Goal: Find specific page/section: Find specific page/section

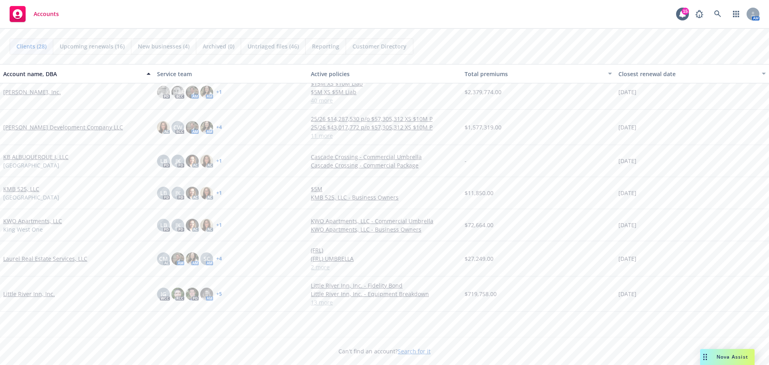
scroll to position [240, 0]
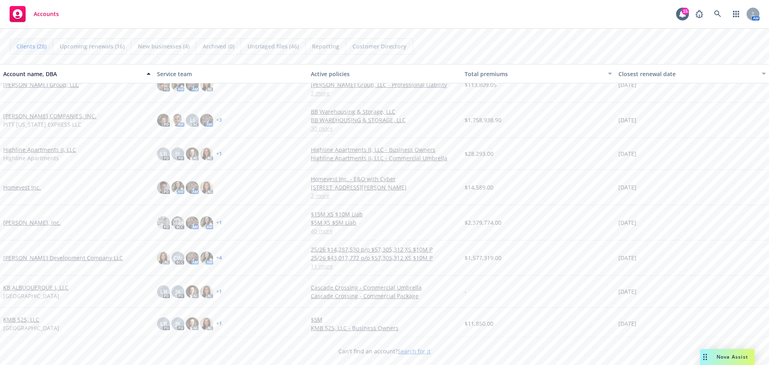
click at [50, 260] on link "[PERSON_NAME] Development Company LLC" at bounding box center [63, 257] width 120 height 8
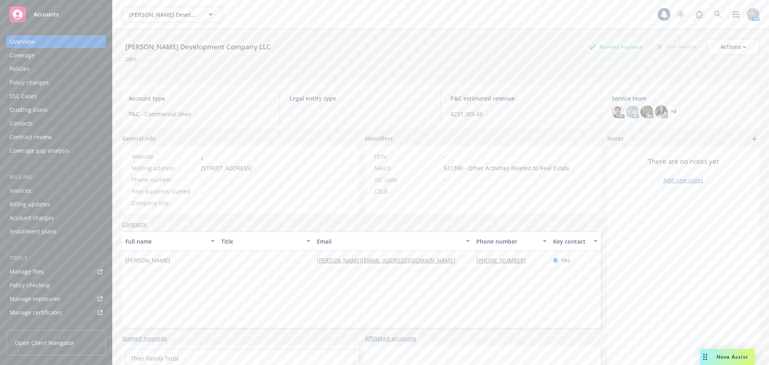
click at [42, 70] on div "Policies" at bounding box center [56, 68] width 93 height 13
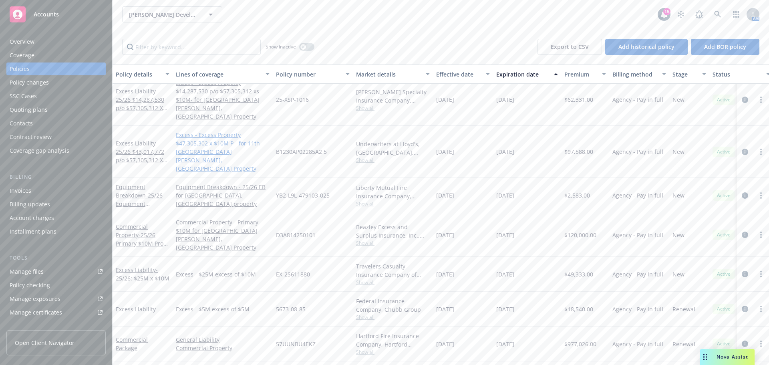
scroll to position [177, 0]
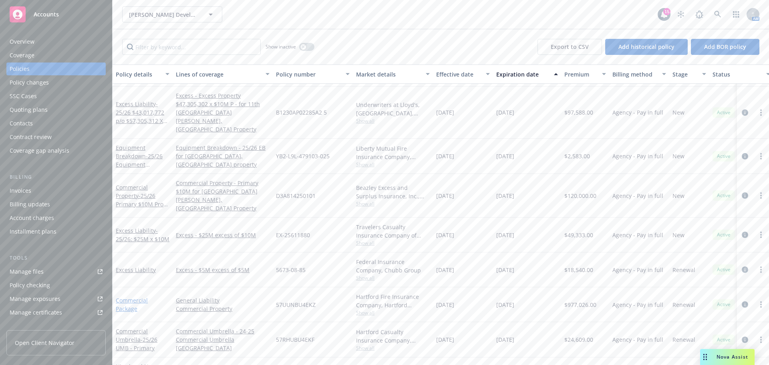
click at [138, 296] on link "Commercial Package" at bounding box center [132, 304] width 32 height 16
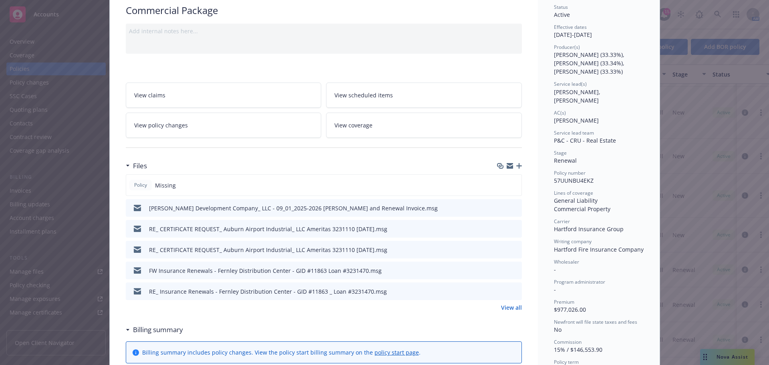
scroll to position [80, 0]
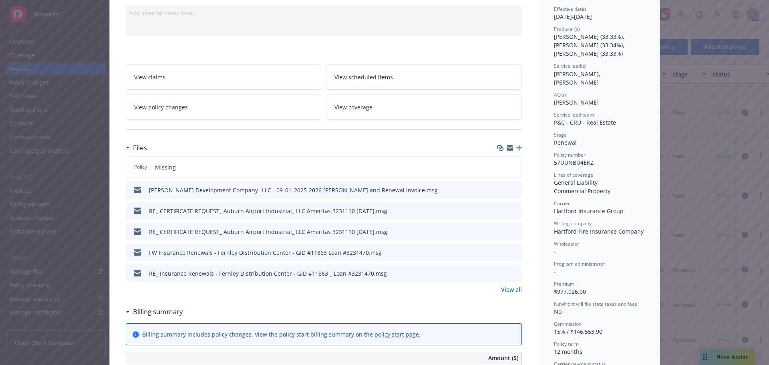
click at [508, 291] on link "View all" at bounding box center [511, 289] width 21 height 8
